Goal: Task Accomplishment & Management: Manage account settings

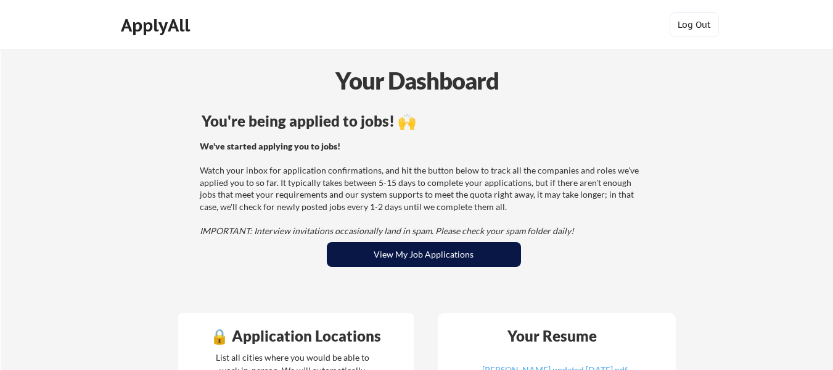
click at [400, 247] on button "View My Job Applications" at bounding box center [424, 254] width 194 height 25
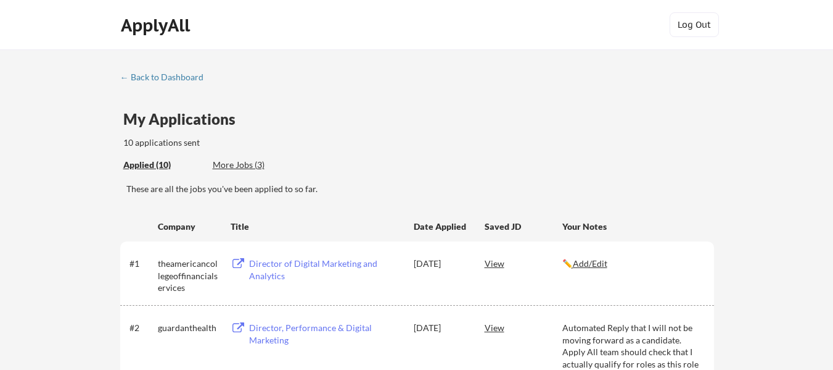
click at [225, 165] on div "More Jobs (3)" at bounding box center [258, 165] width 91 height 12
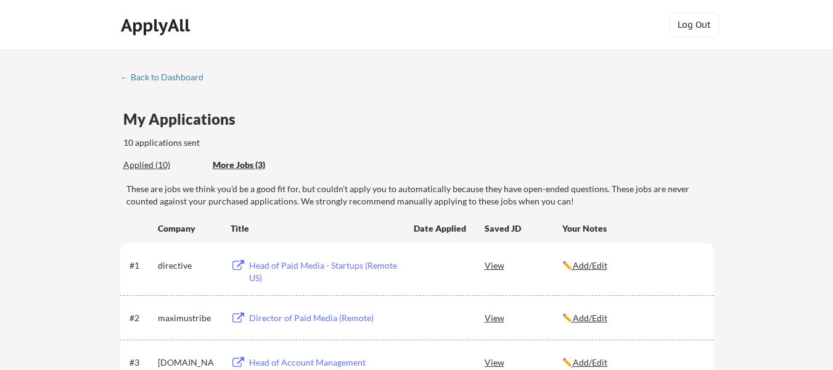
scroll to position [123, 0]
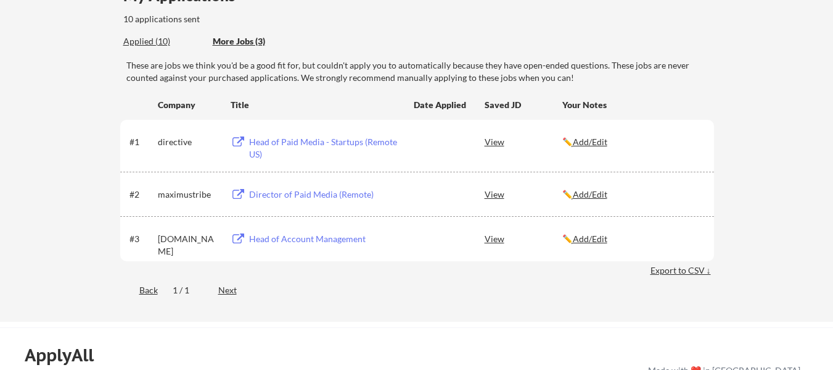
click at [318, 142] on div "Head of Paid Media - Startups (Remote US)" at bounding box center [325, 148] width 153 height 24
